Goal: Task Accomplishment & Management: Manage account settings

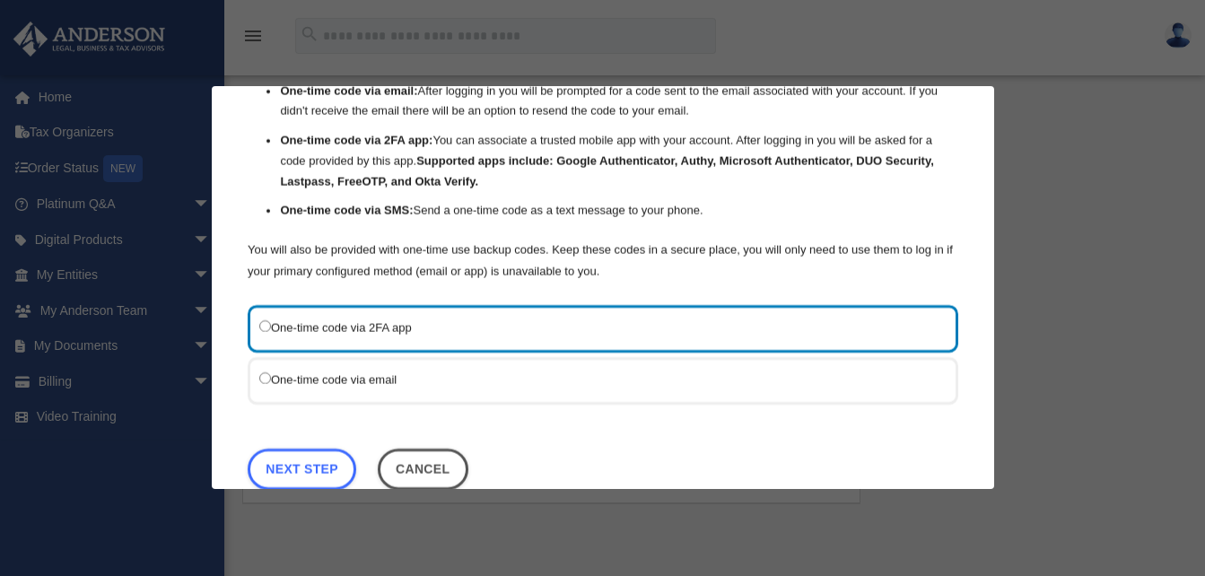
scroll to position [146, 0]
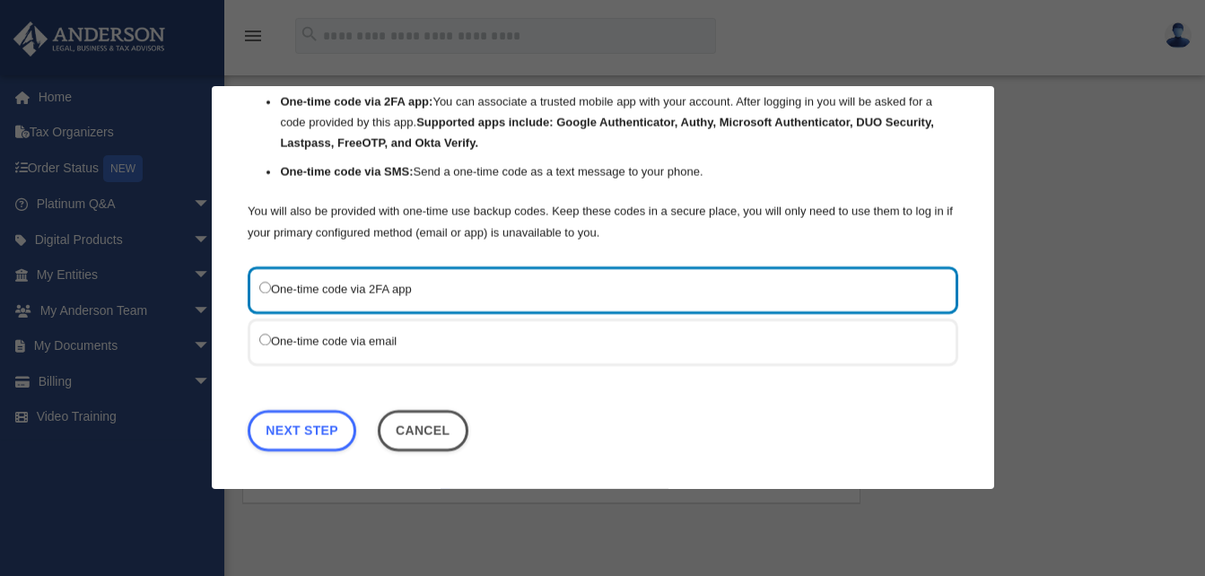
click at [521, 330] on label "One-time code via email" at bounding box center [593, 341] width 669 height 22
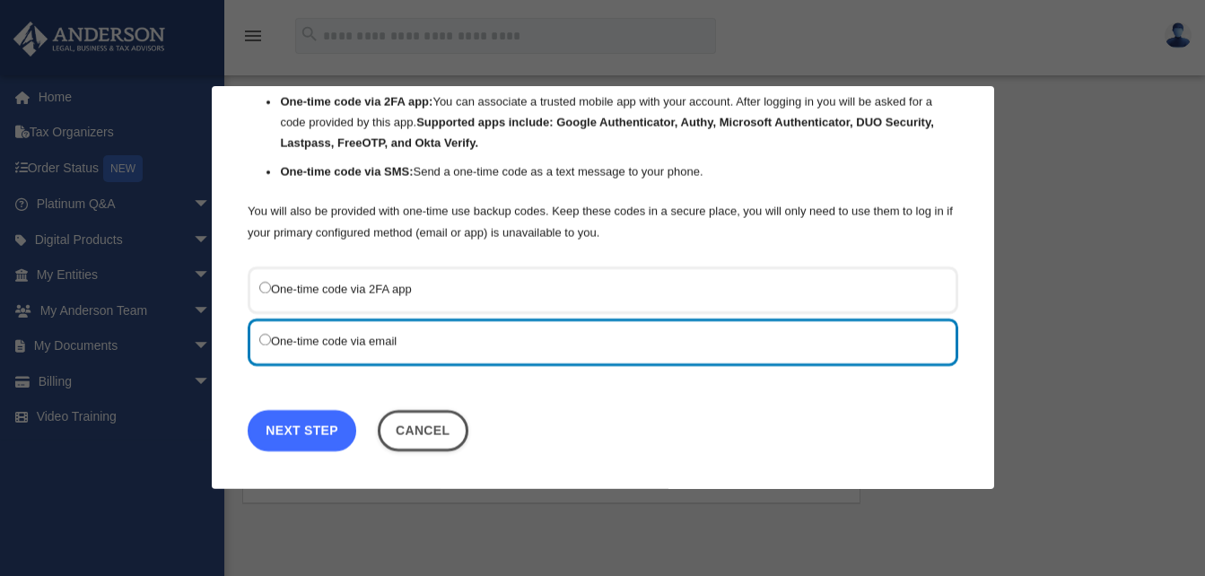
click at [309, 436] on link "Next Step" at bounding box center [302, 430] width 109 height 41
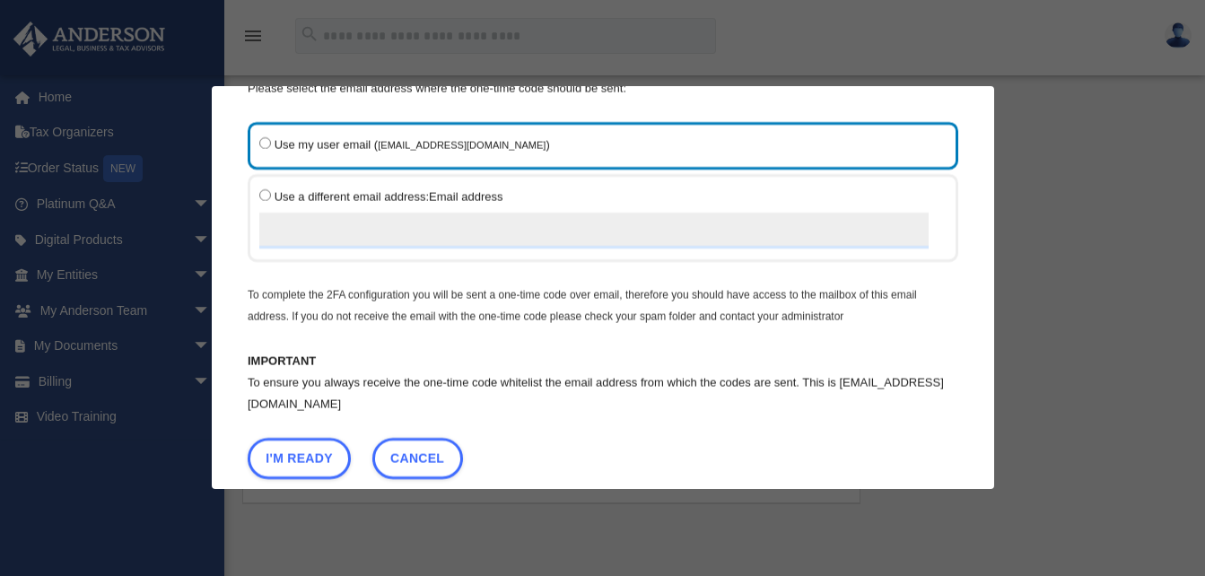
scroll to position [121, 0]
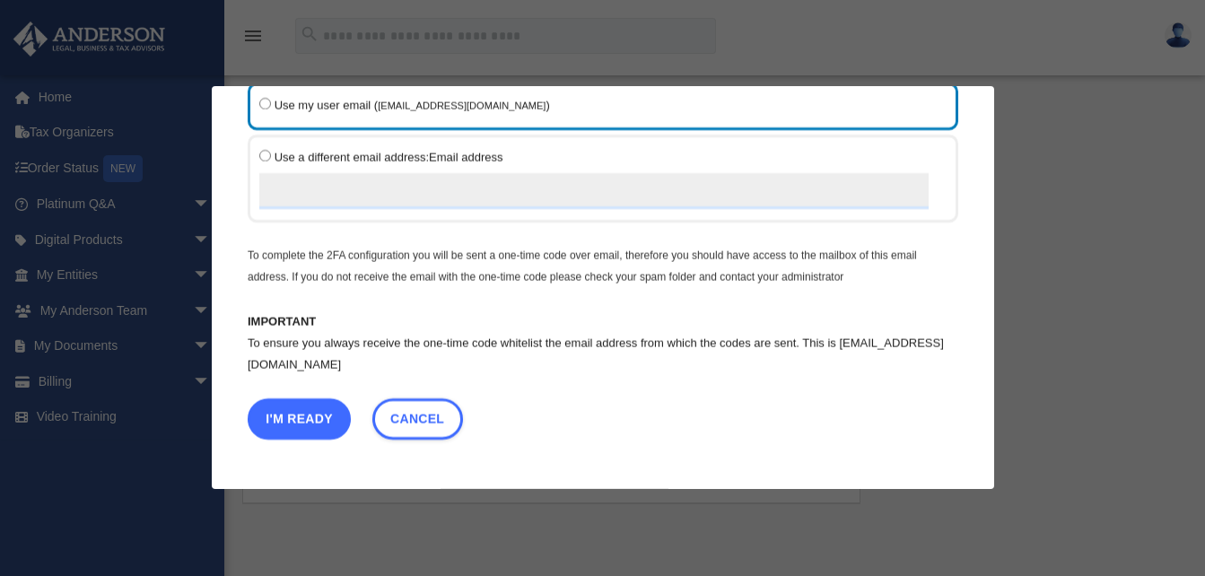
click at [299, 421] on button "I'm Ready" at bounding box center [299, 418] width 103 height 41
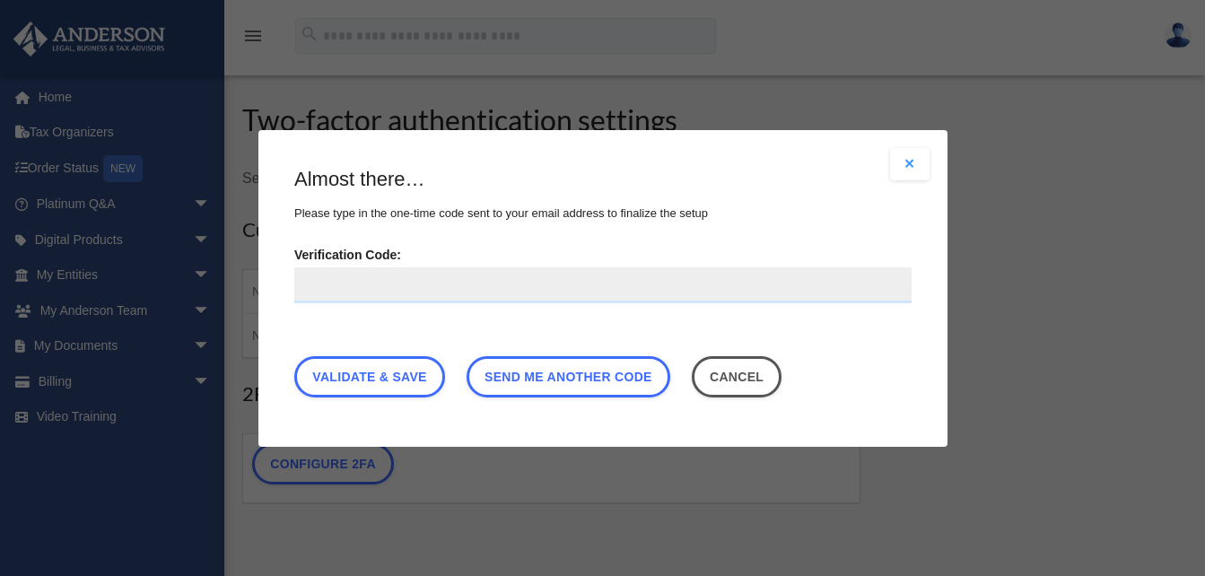
scroll to position [0, 0]
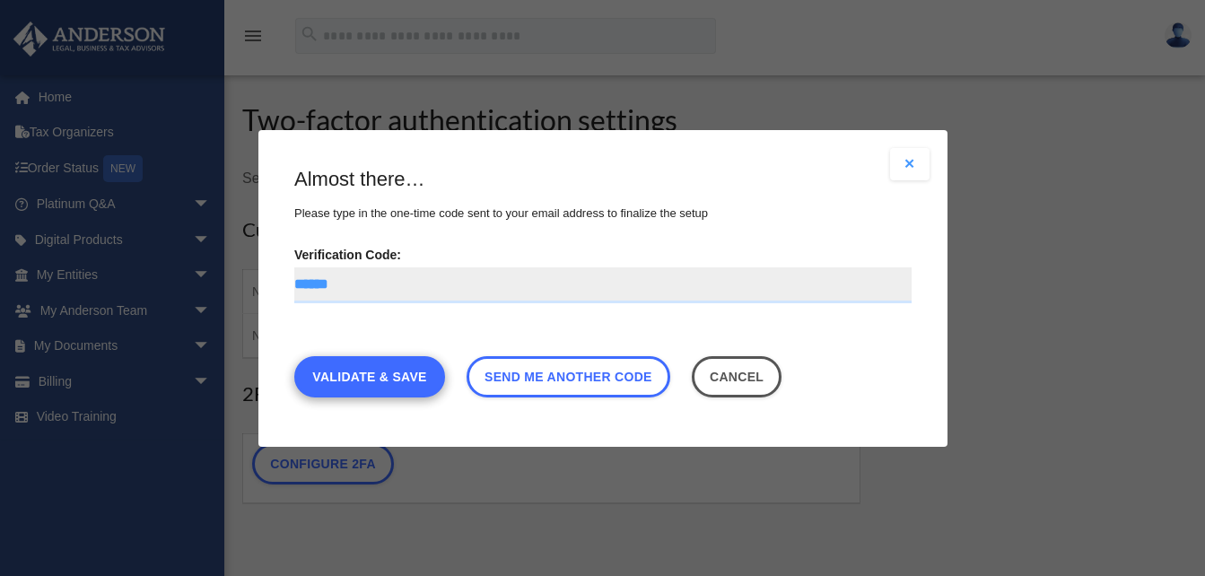
type input "******"
click at [375, 384] on link "Validate & Save" at bounding box center [369, 375] width 151 height 41
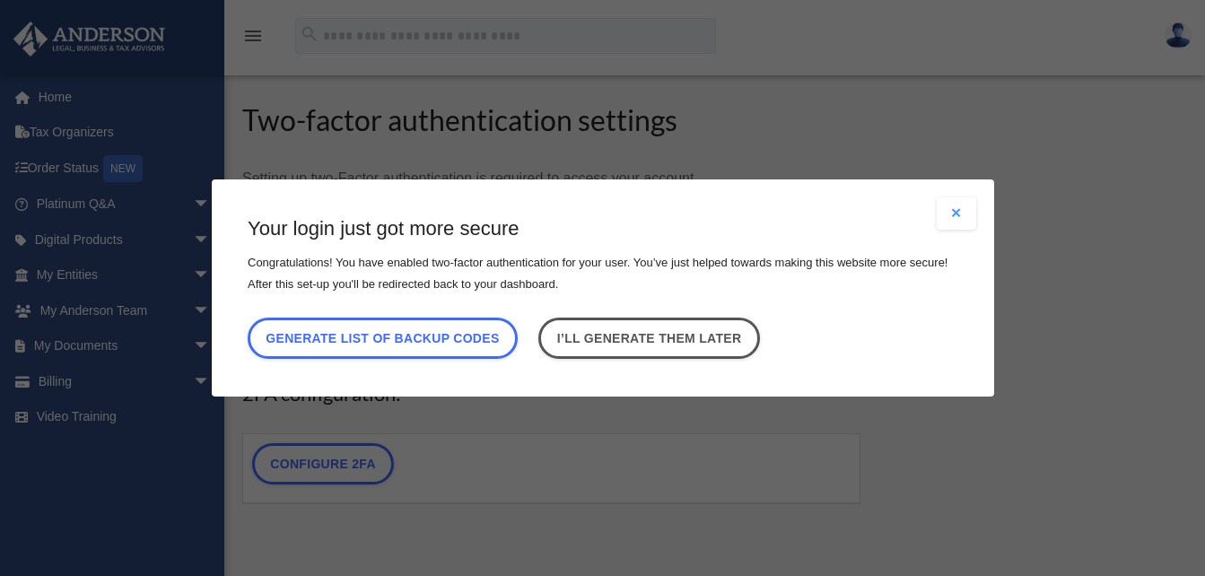
click at [953, 220] on button "Close modal" at bounding box center [955, 213] width 39 height 32
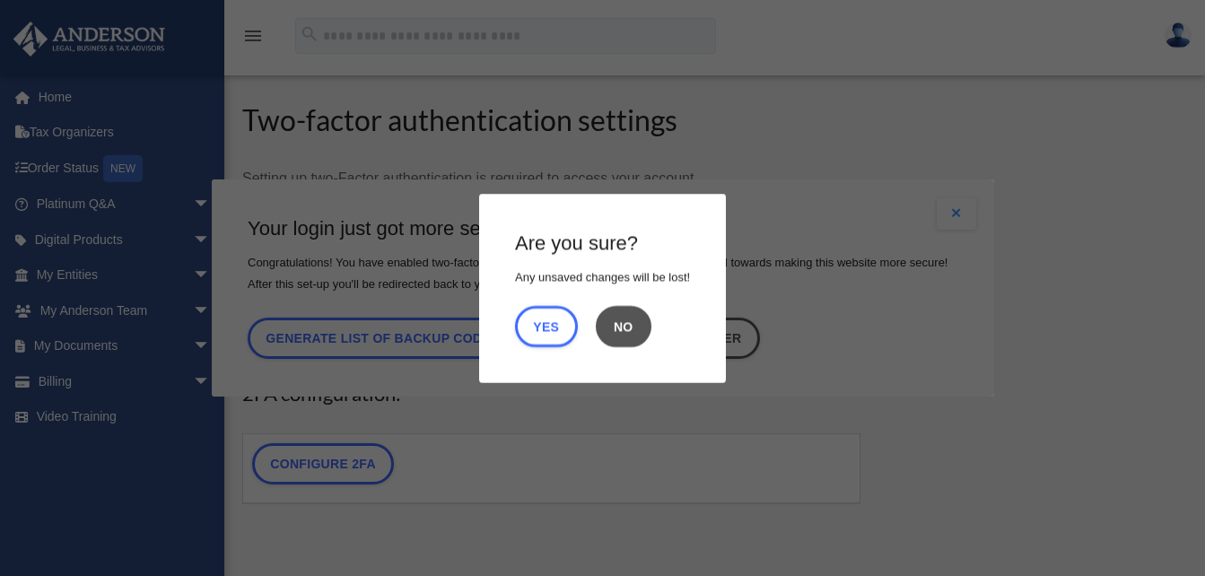
click at [620, 324] on button "No" at bounding box center [624, 325] width 56 height 41
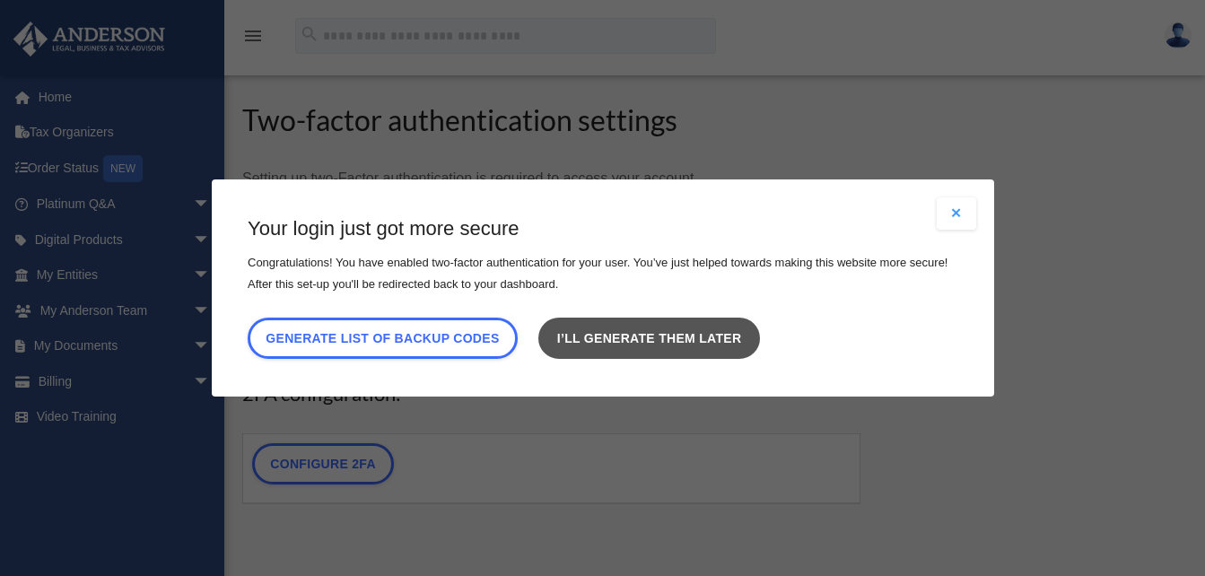
click at [659, 328] on link "I’ll generate them later" at bounding box center [648, 338] width 221 height 41
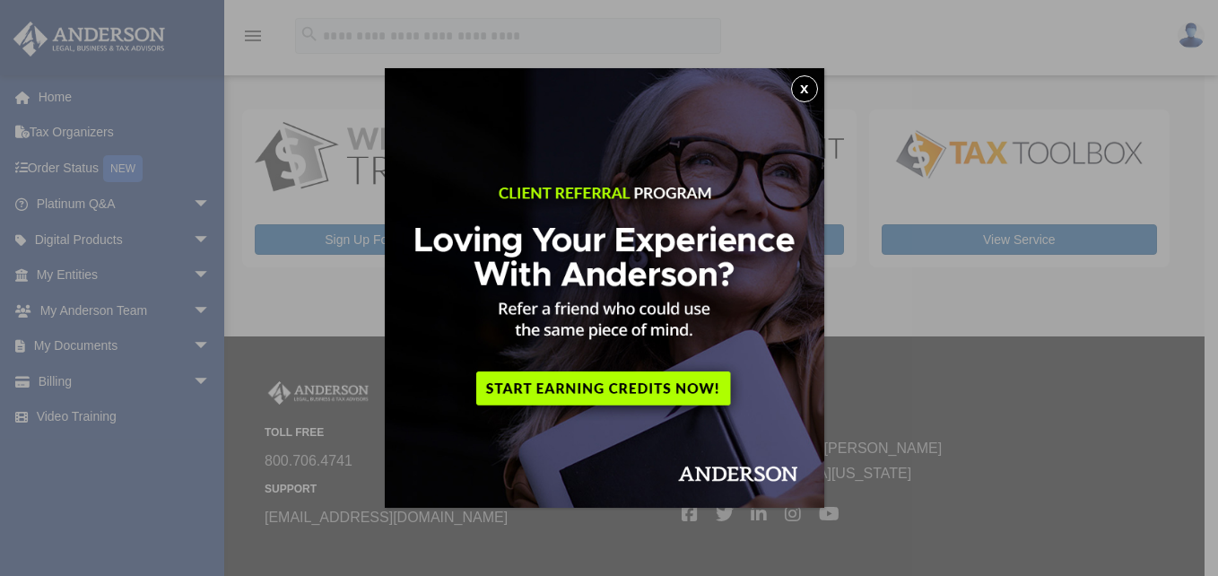
click at [814, 93] on button "x" at bounding box center [804, 88] width 27 height 27
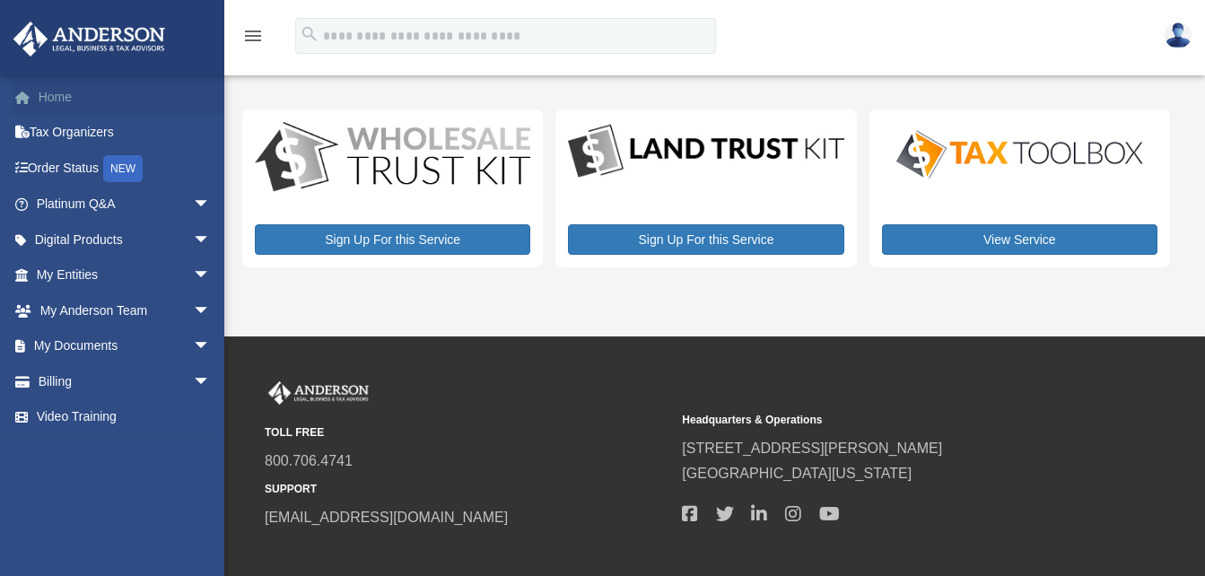
click at [75, 106] on link "Home" at bounding box center [125, 97] width 225 height 36
click at [75, 133] on link "Tax Organizers" at bounding box center [125, 133] width 225 height 36
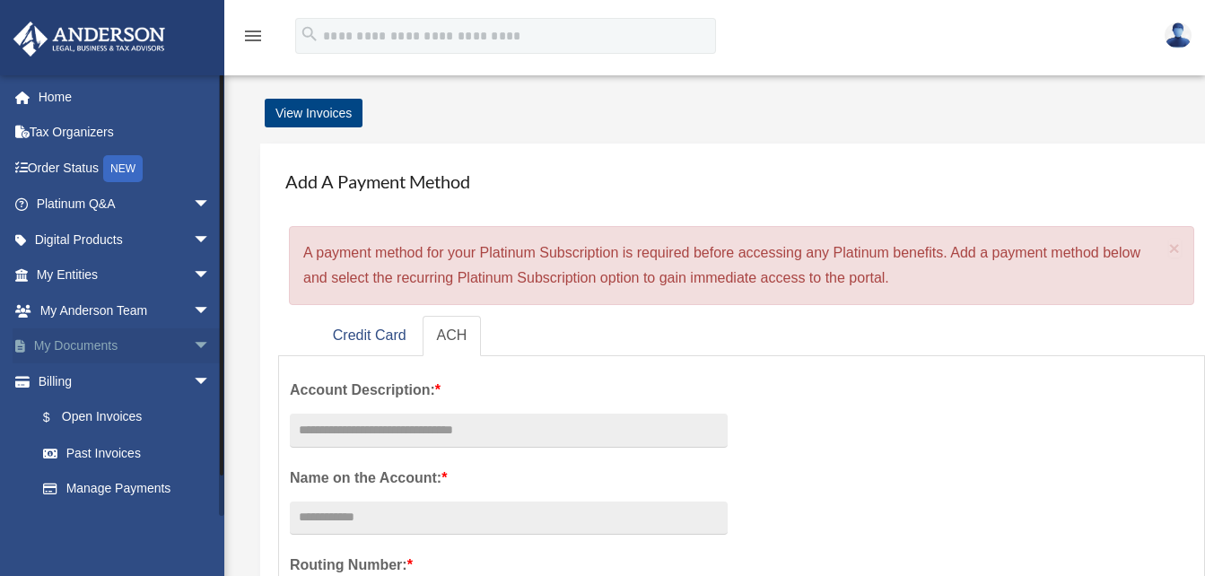
click at [135, 344] on link "My Documents arrow_drop_down" at bounding box center [125, 346] width 225 height 36
click at [193, 302] on span "arrow_drop_down" at bounding box center [211, 310] width 36 height 37
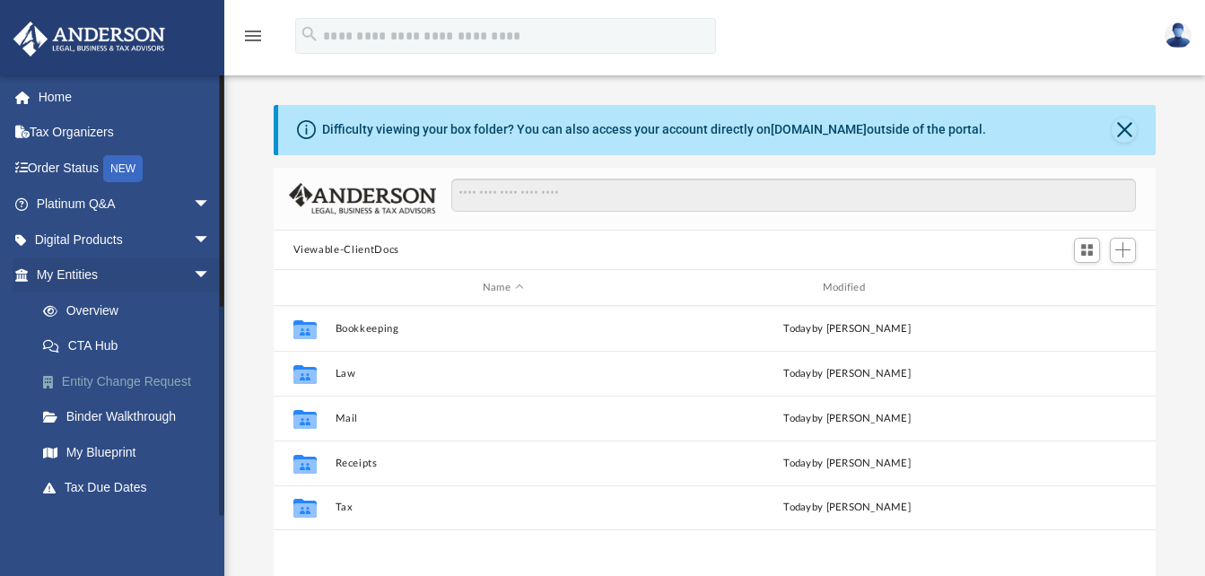
scroll to position [395, 868]
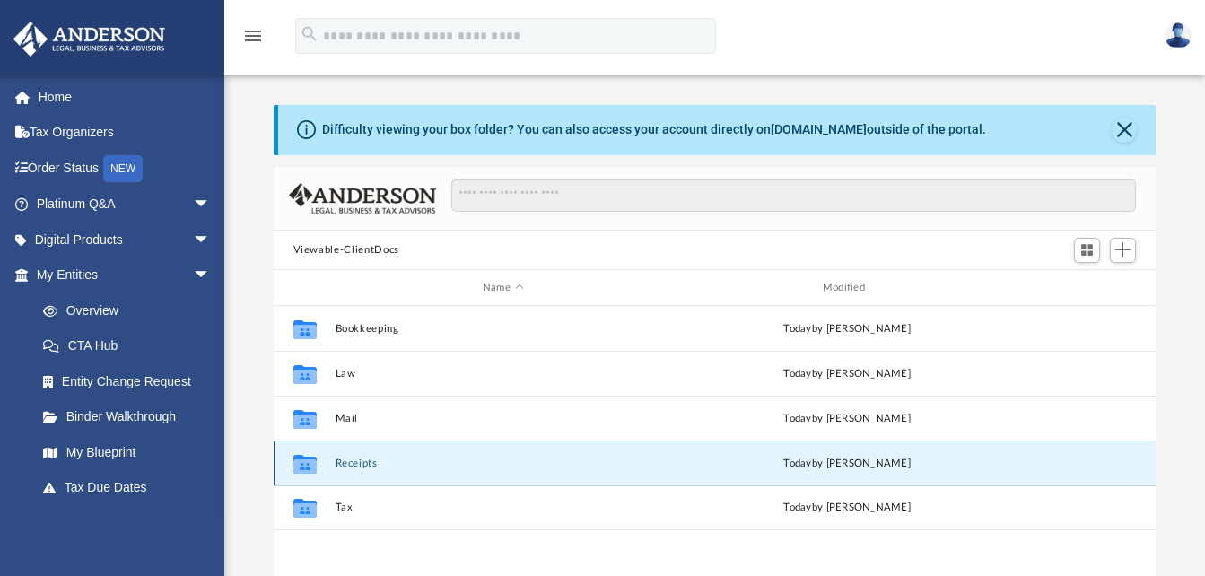
click at [344, 461] on button "Receipts" at bounding box center [503, 463] width 336 height 12
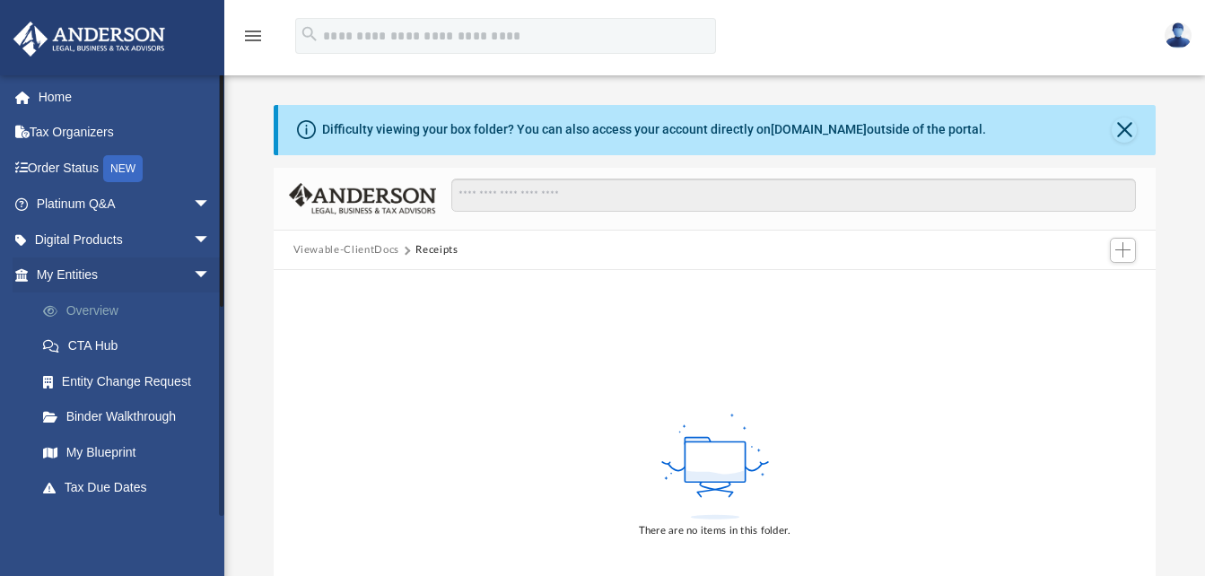
click at [111, 311] on link "Overview" at bounding box center [131, 310] width 213 height 36
